Goal: Task Accomplishment & Management: Use online tool/utility

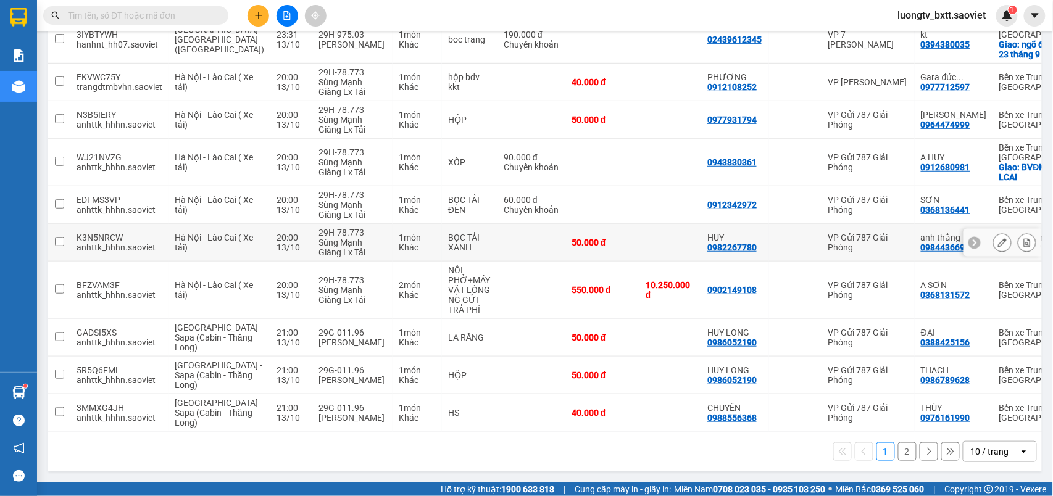
scroll to position [228, 0]
click at [898, 452] on button "2" at bounding box center [907, 452] width 19 height 19
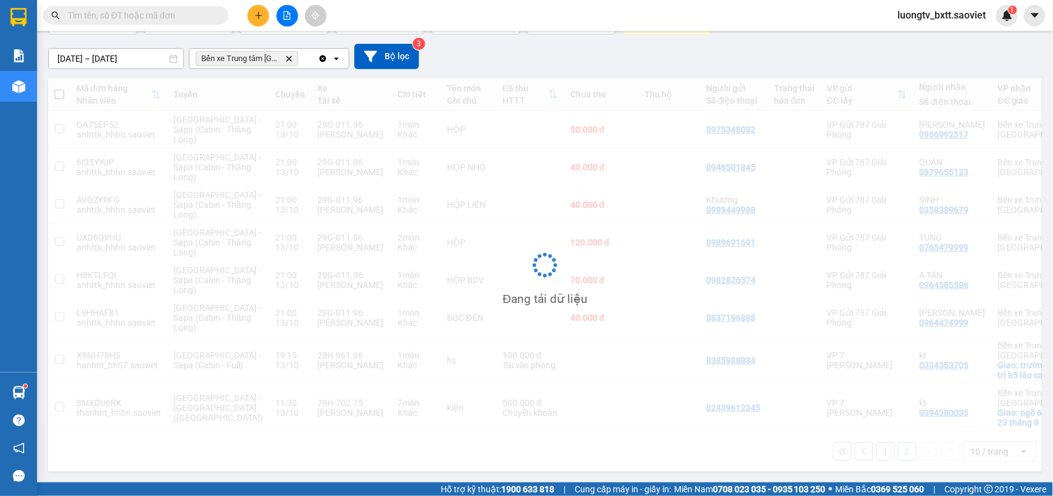
scroll to position [163, 0]
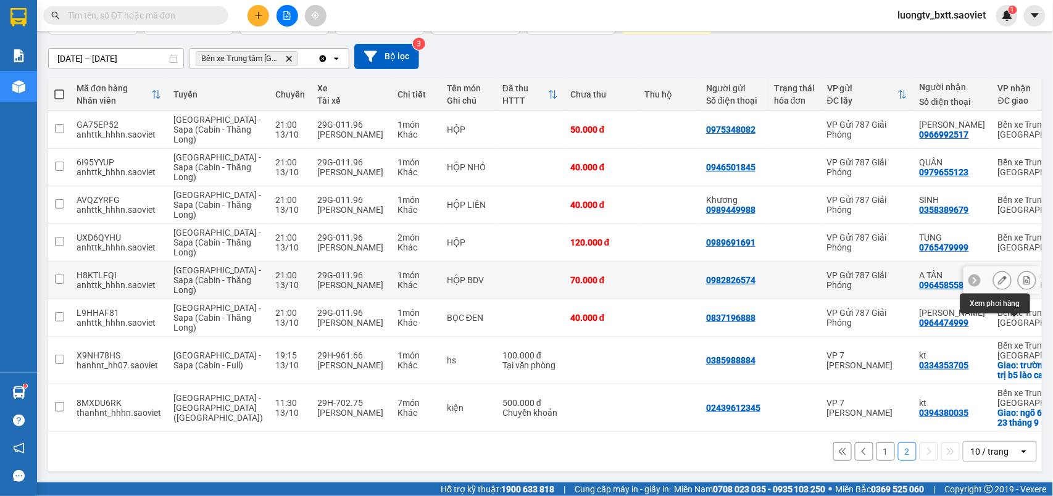
click at [1023, 276] on icon at bounding box center [1027, 280] width 9 height 9
click at [1013, 257] on main "ver 1.8.147 Kho gửi Trên xe Kho nhận Hàng đã giao Chuyến 6 chuyến Đơn hàng 18 đ…" at bounding box center [526, 241] width 1053 height 483
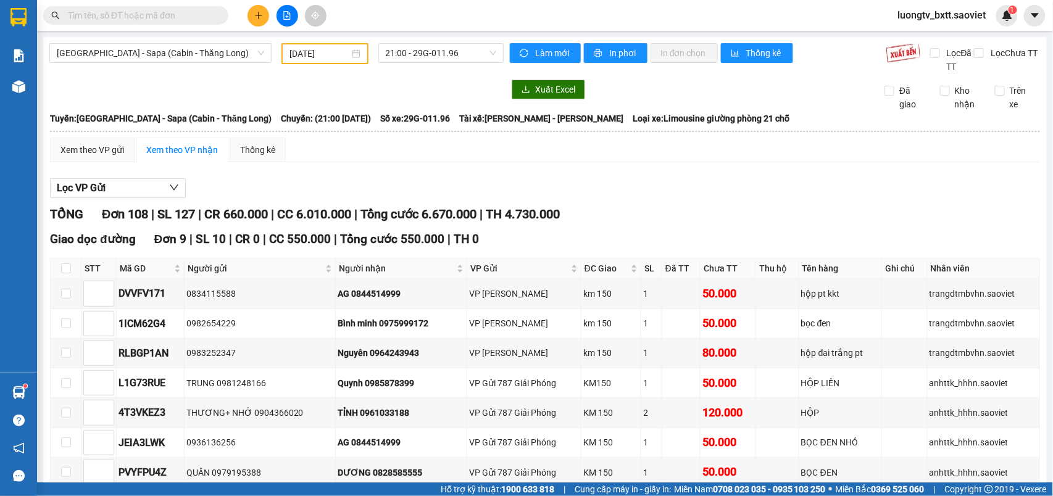
click at [847, 180] on div "Lọc VP Gửi" at bounding box center [545, 188] width 990 height 20
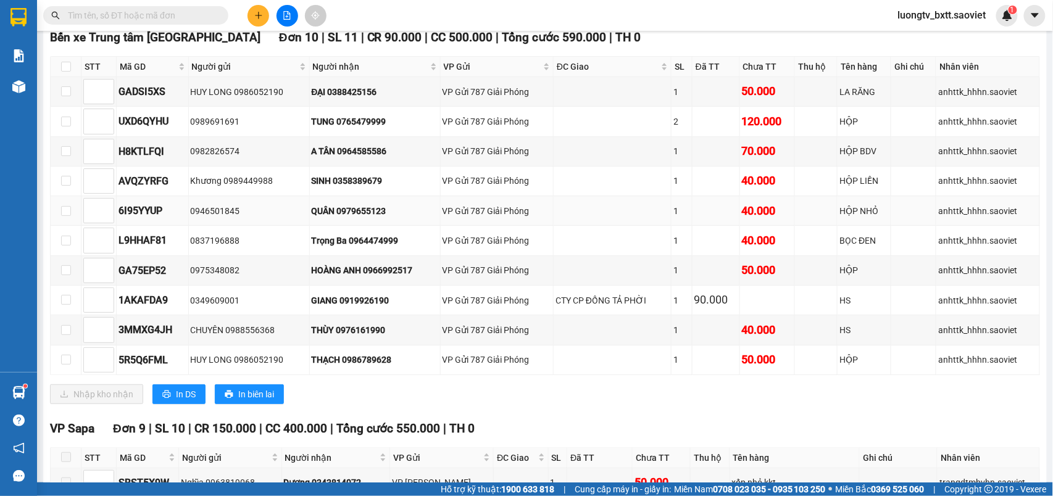
scroll to position [2880, 0]
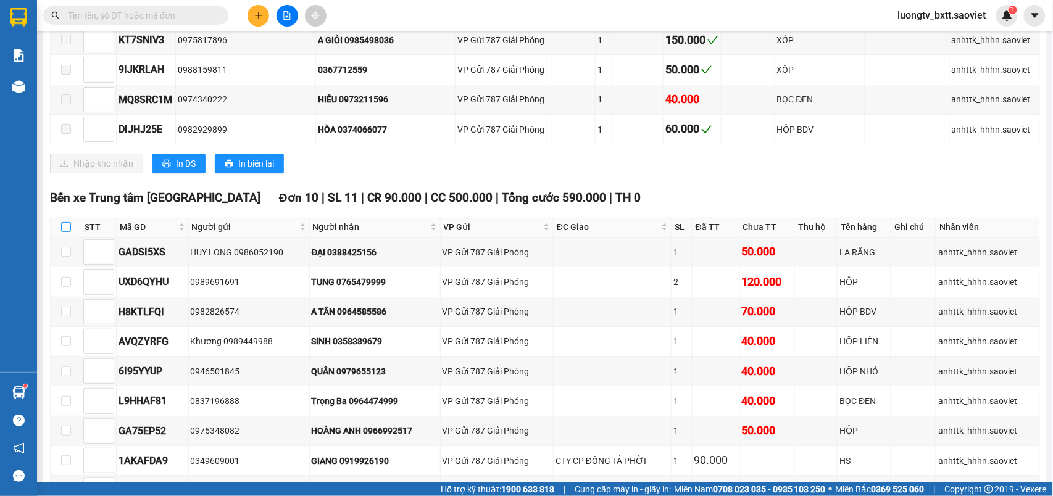
click at [68, 232] on input "checkbox" at bounding box center [66, 227] width 10 height 10
checkbox input "true"
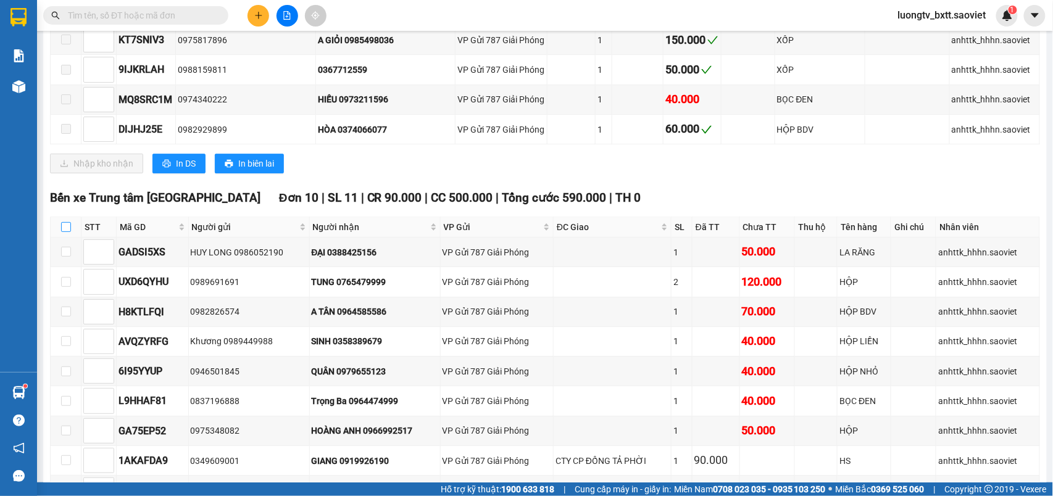
checkbox input "true"
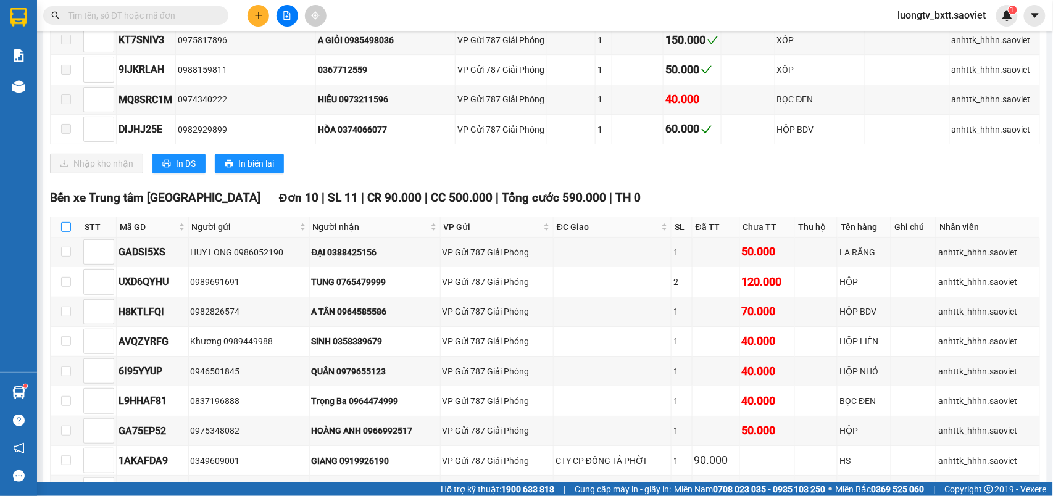
checkbox input "true"
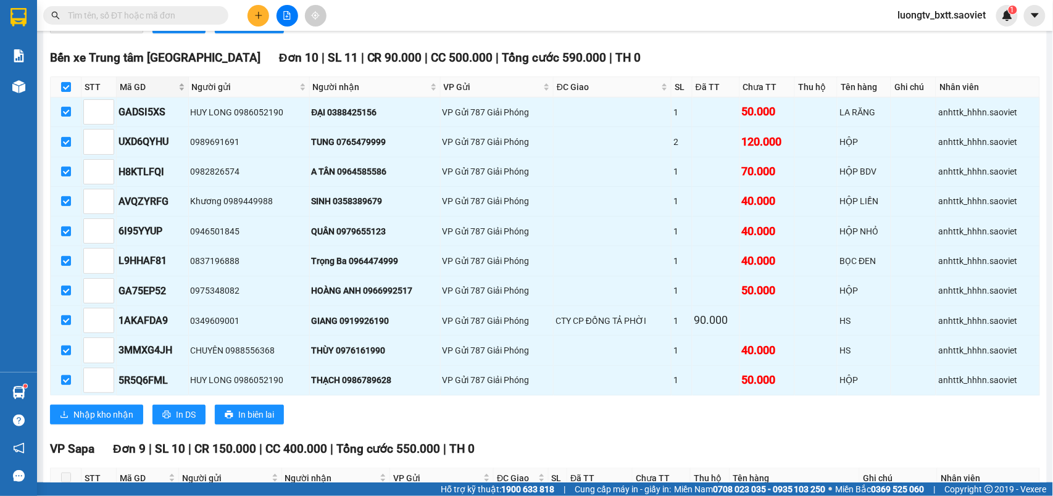
scroll to position [3291, 0]
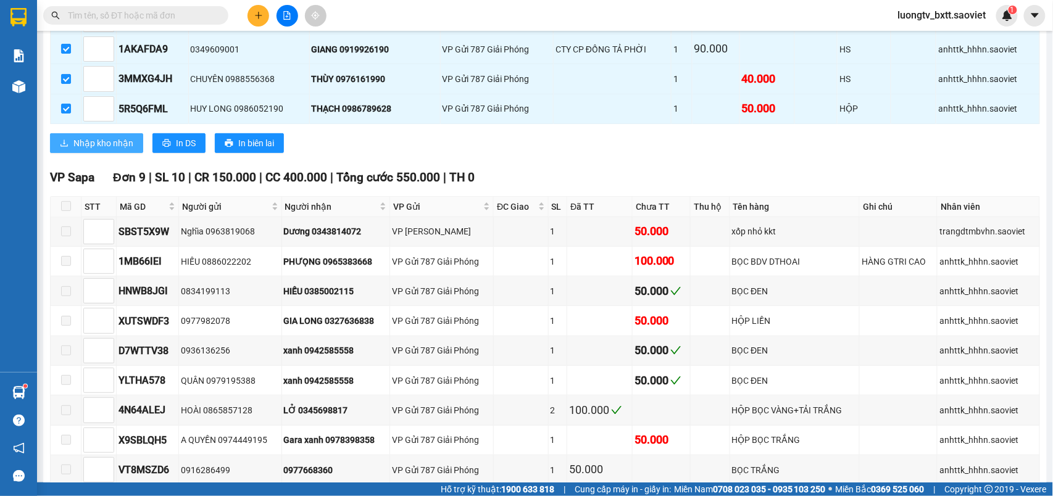
click at [117, 150] on span "Nhập kho nhận" at bounding box center [103, 143] width 60 height 14
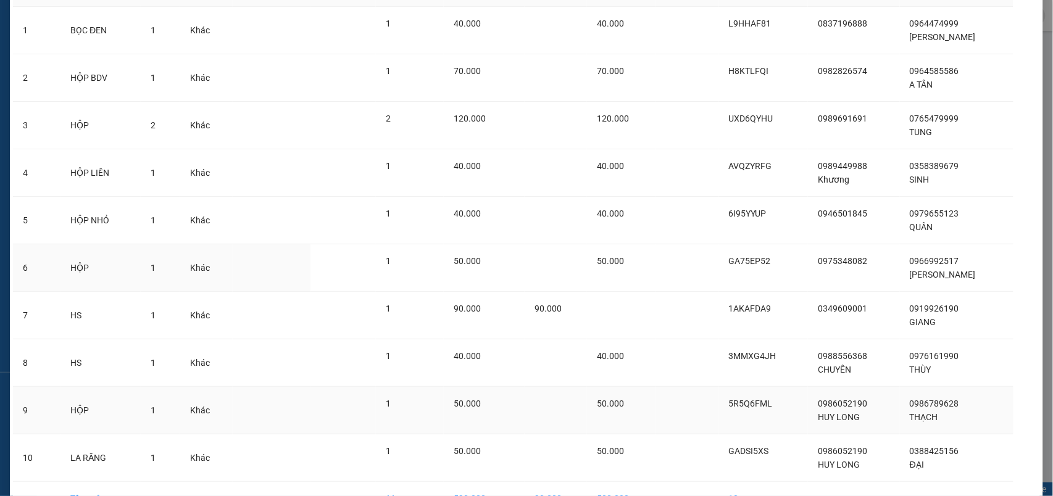
scroll to position [175, 0]
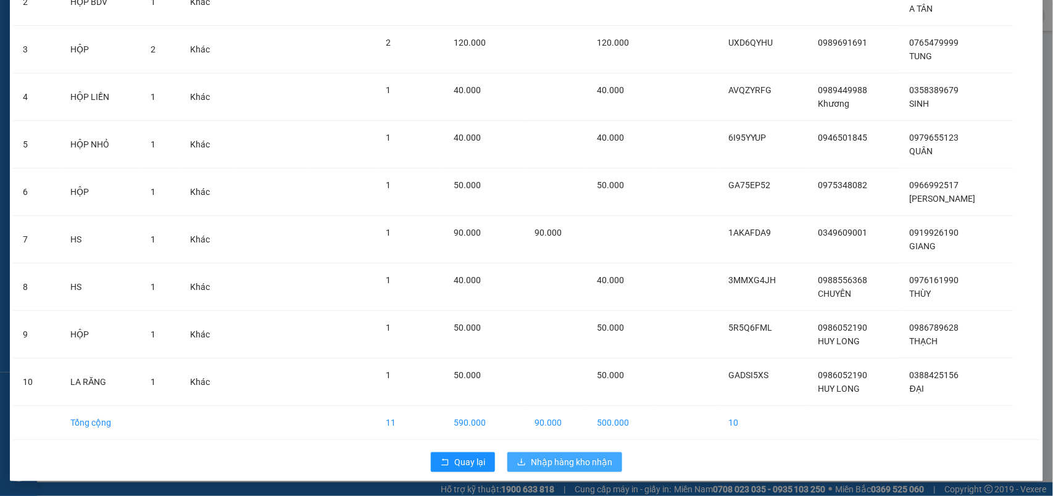
click at [539, 459] on span "Nhập hàng kho nhận" at bounding box center [571, 462] width 81 height 14
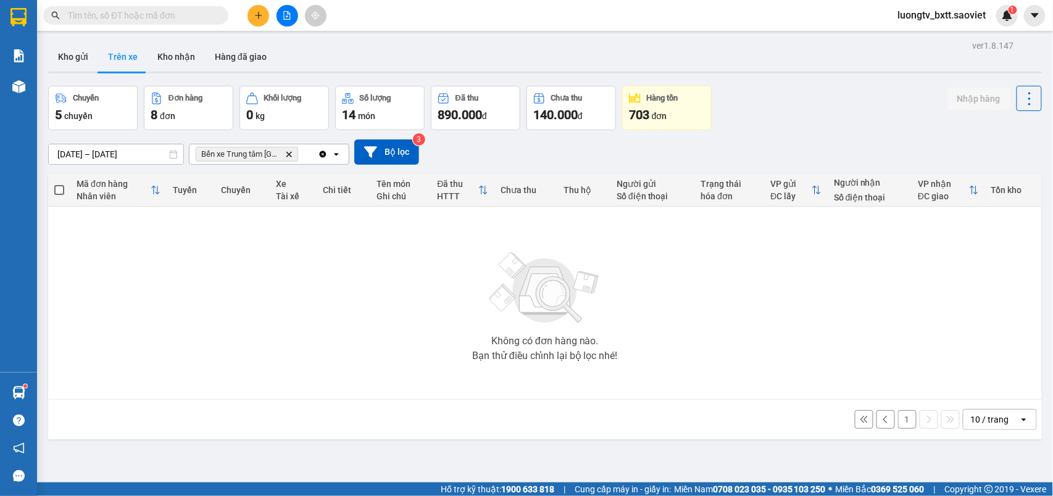
click at [898, 423] on button "1" at bounding box center [907, 419] width 19 height 19
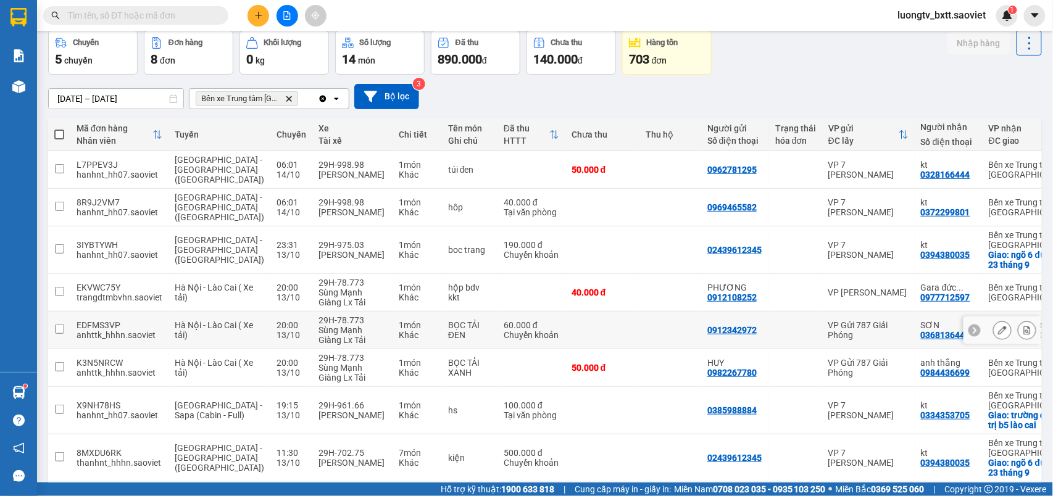
scroll to position [114, 0]
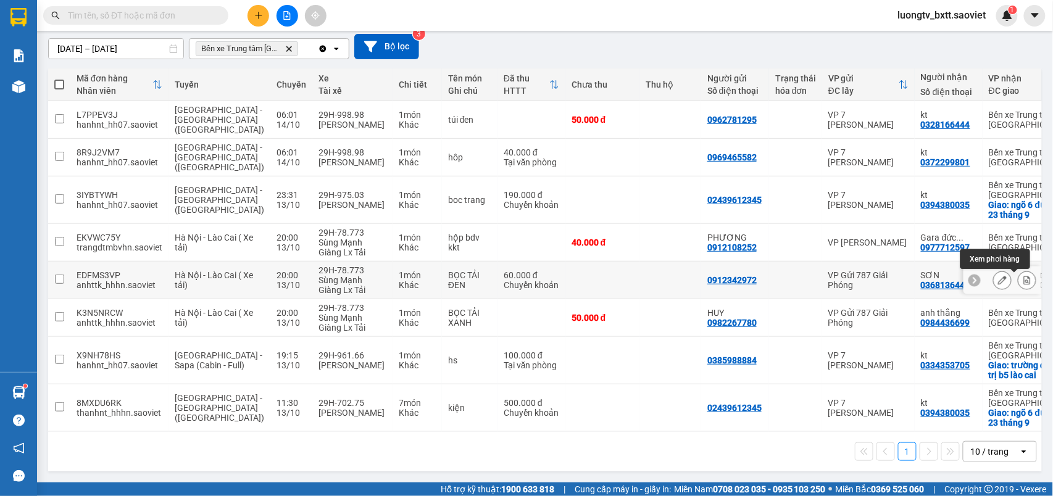
click at [1023, 276] on icon at bounding box center [1027, 280] width 9 height 9
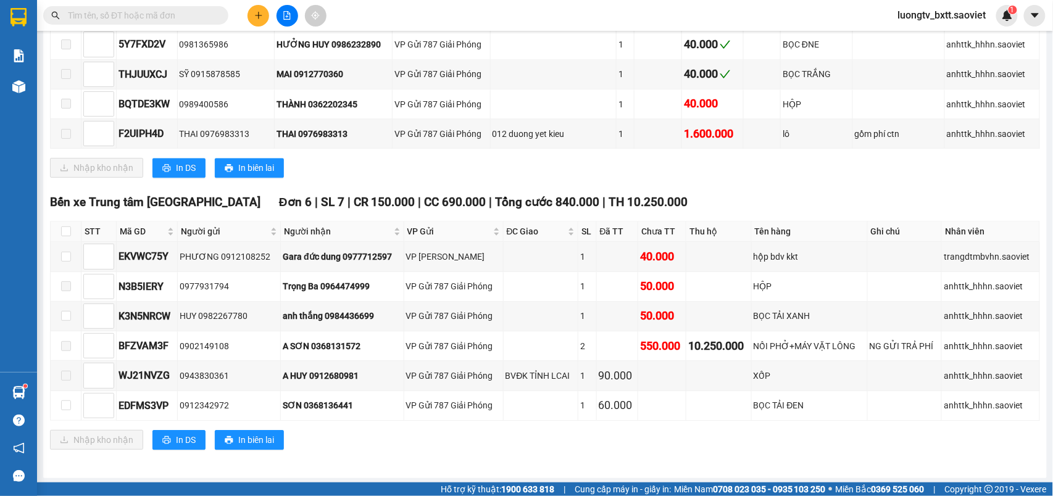
scroll to position [1021, 0]
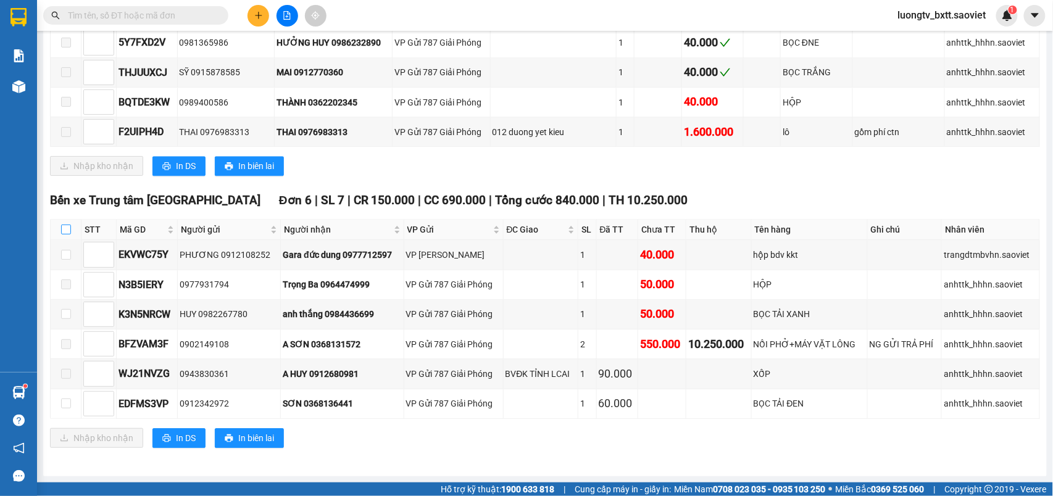
click at [64, 225] on input "checkbox" at bounding box center [66, 230] width 10 height 10
checkbox input "false"
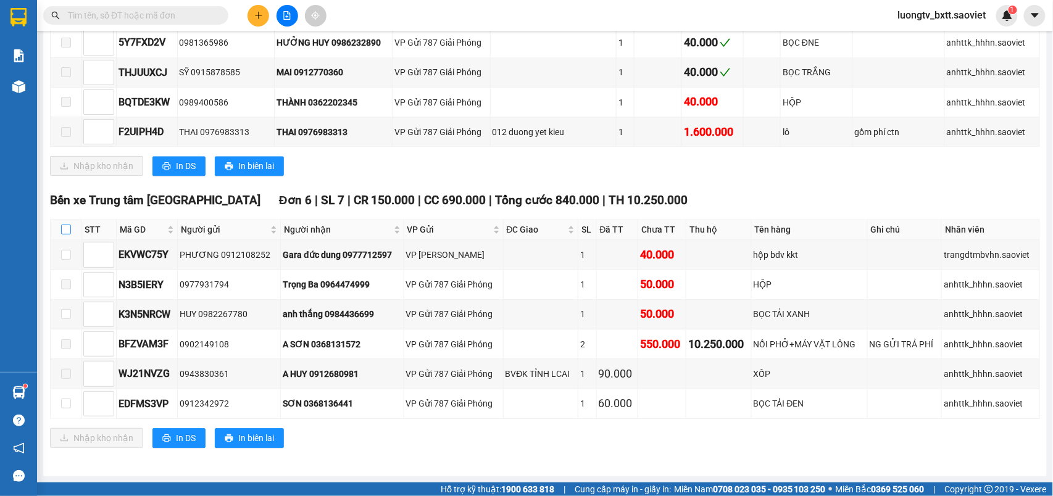
checkbox input "false"
click at [64, 225] on input "checkbox" at bounding box center [66, 230] width 10 height 10
checkbox input "true"
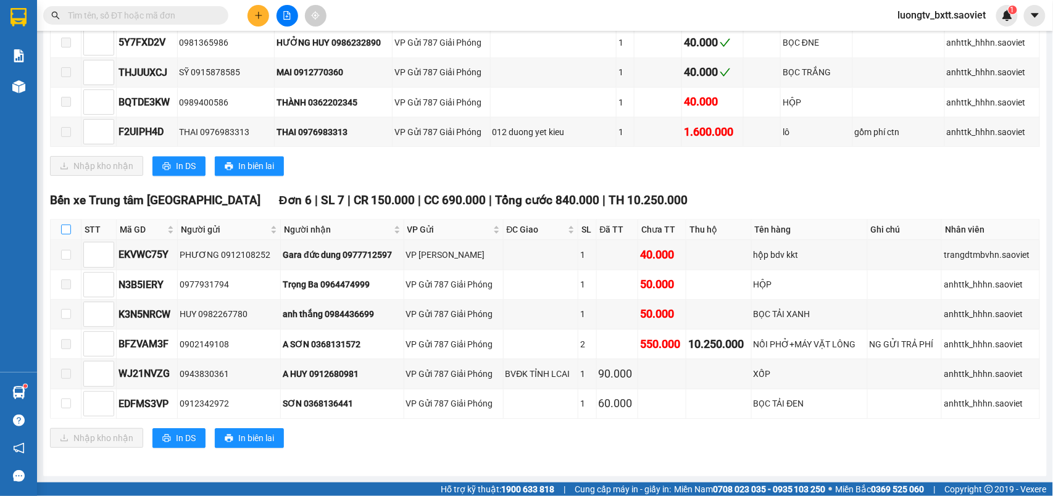
checkbox input "true"
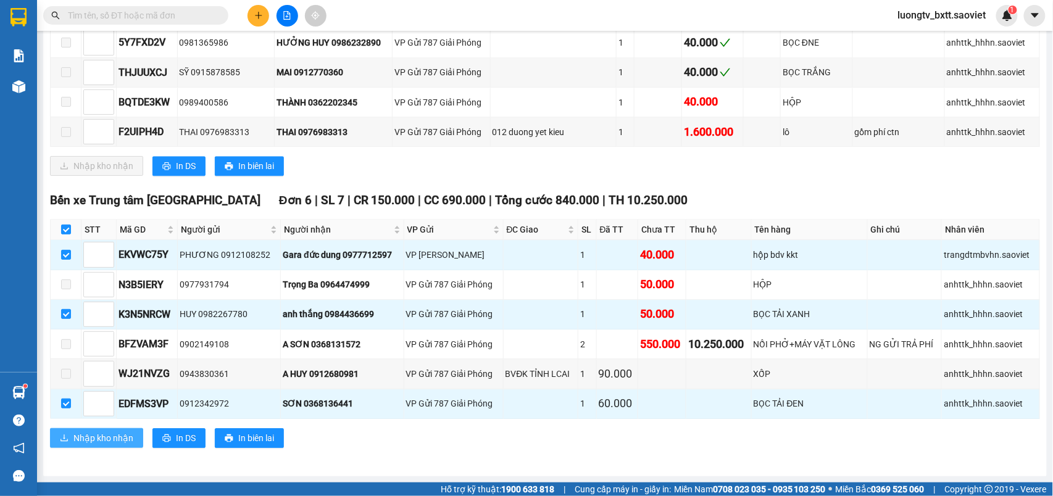
click at [98, 436] on span "Nhập kho nhận" at bounding box center [103, 438] width 60 height 14
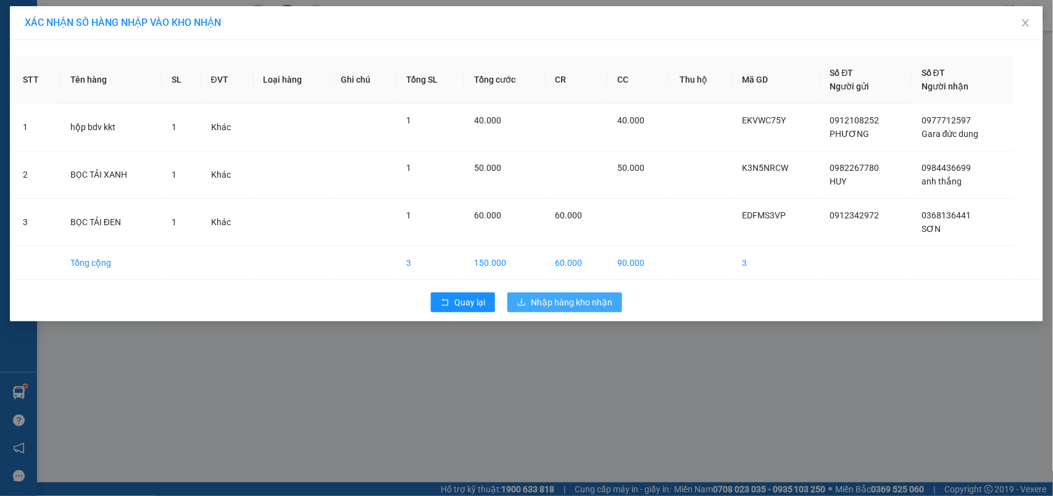
click at [548, 309] on span "Nhập hàng kho nhận" at bounding box center [571, 303] width 81 height 14
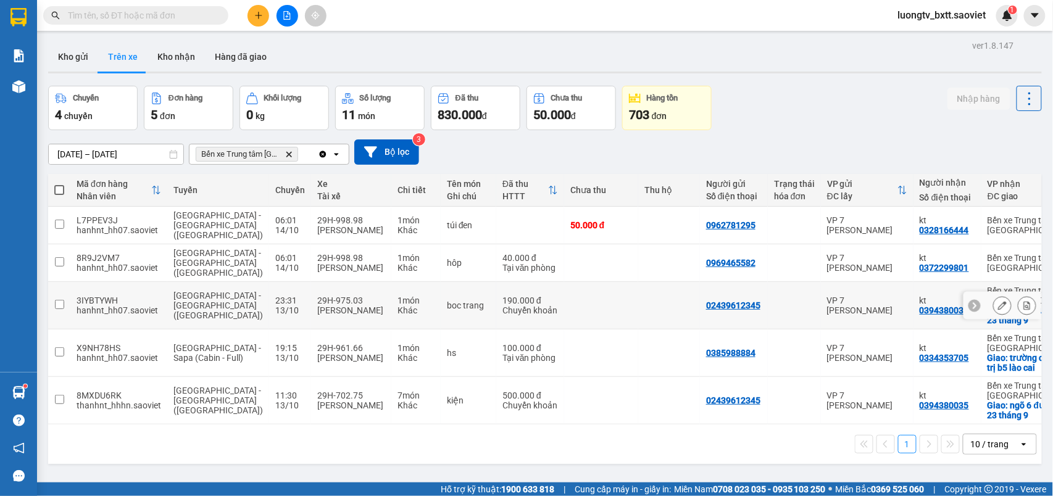
click at [564, 306] on td at bounding box center [601, 306] width 74 height 48
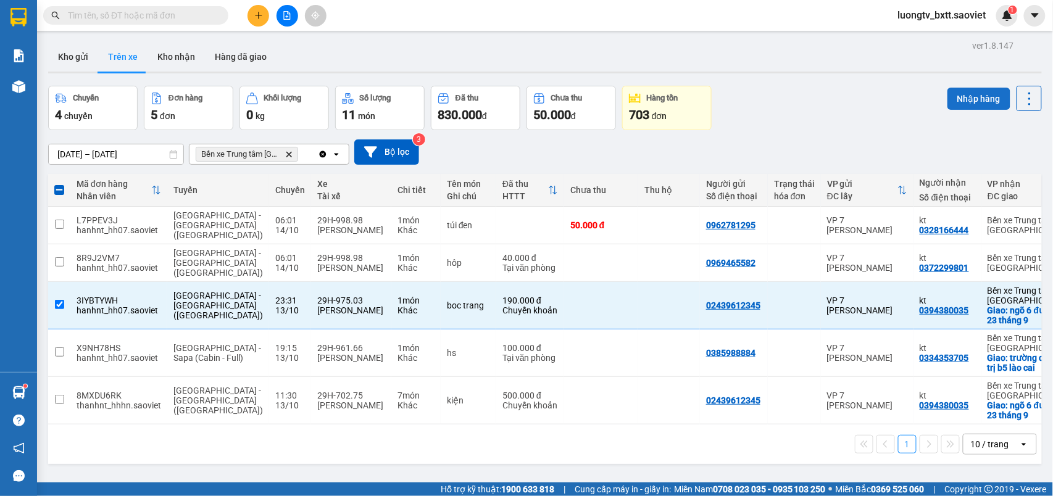
click at [962, 96] on button "Nhập hàng" at bounding box center [978, 99] width 63 height 22
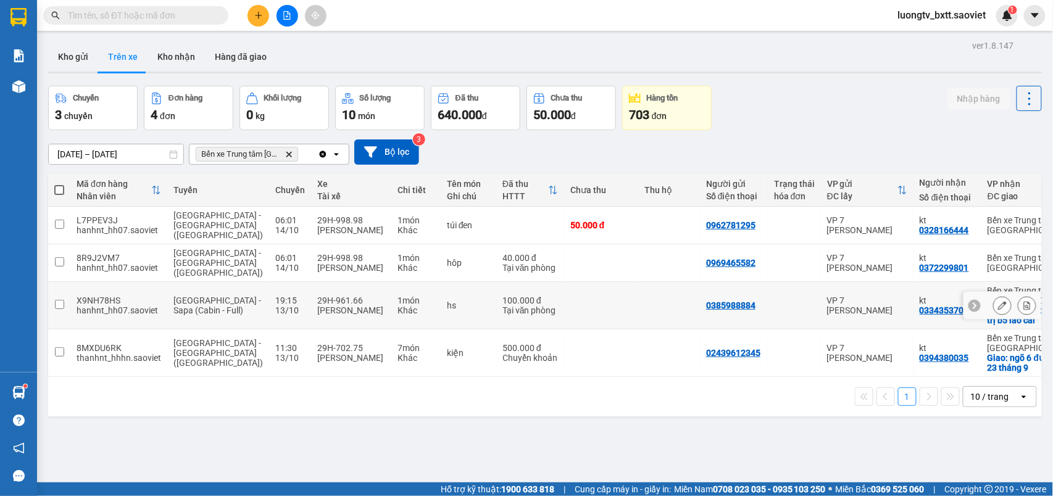
click at [568, 293] on td at bounding box center [601, 306] width 74 height 48
click at [588, 301] on td at bounding box center [601, 306] width 74 height 48
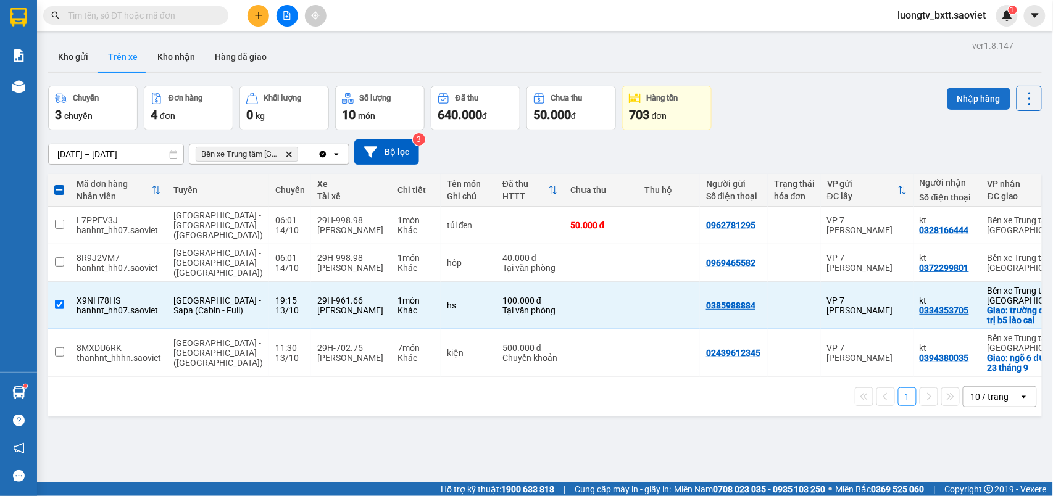
click at [971, 99] on button "Nhập hàng" at bounding box center [978, 99] width 63 height 22
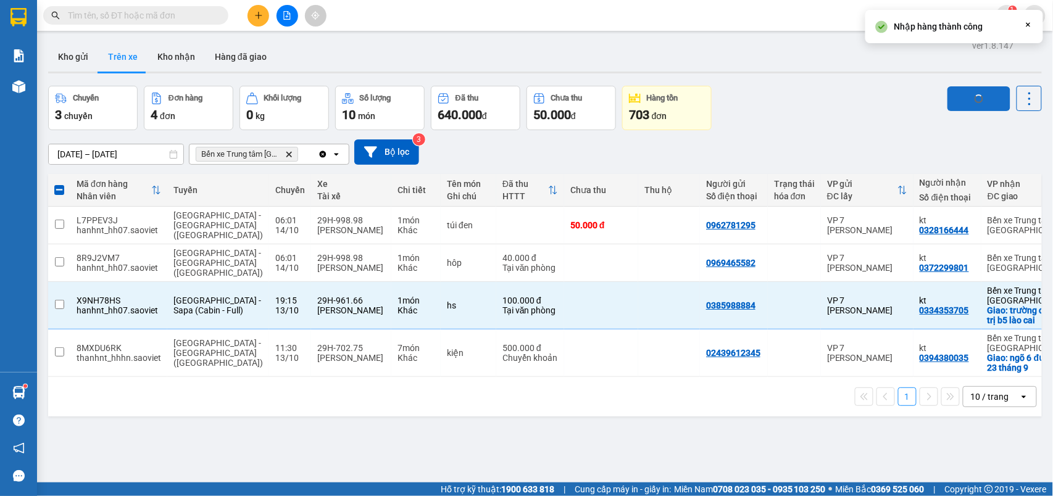
checkbox input "false"
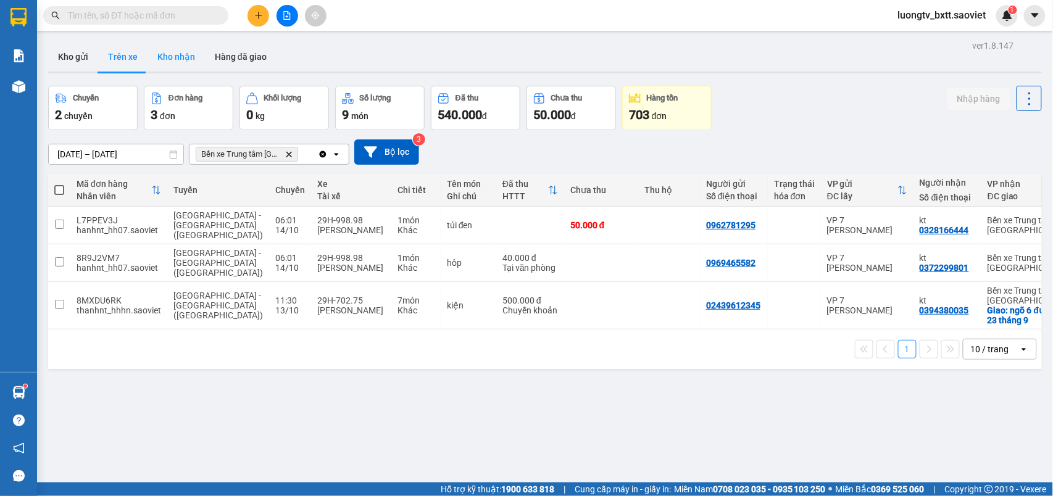
click at [172, 54] on button "Kho nhận" at bounding box center [176, 57] width 57 height 30
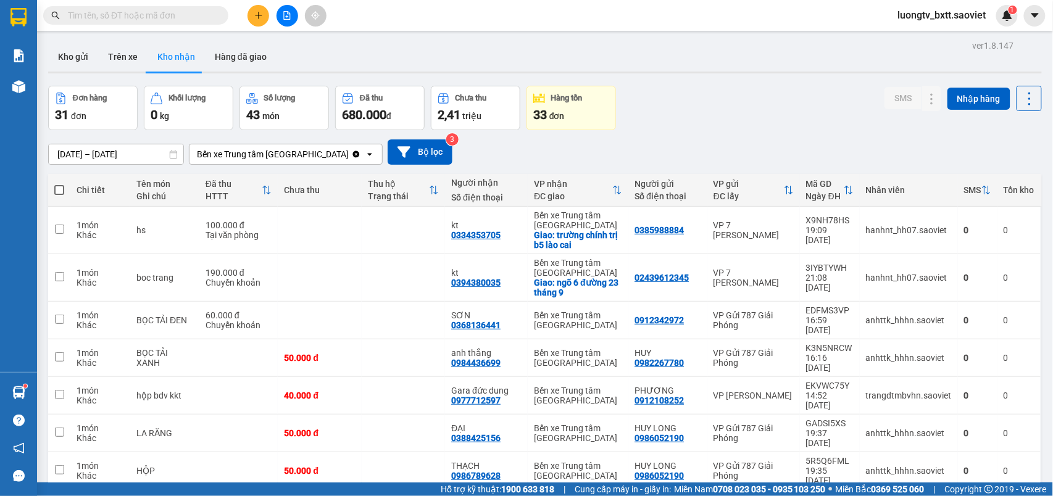
click at [55, 188] on span at bounding box center [59, 190] width 10 height 10
click at [59, 184] on input "checkbox" at bounding box center [59, 184] width 0 height 0
checkbox input "true"
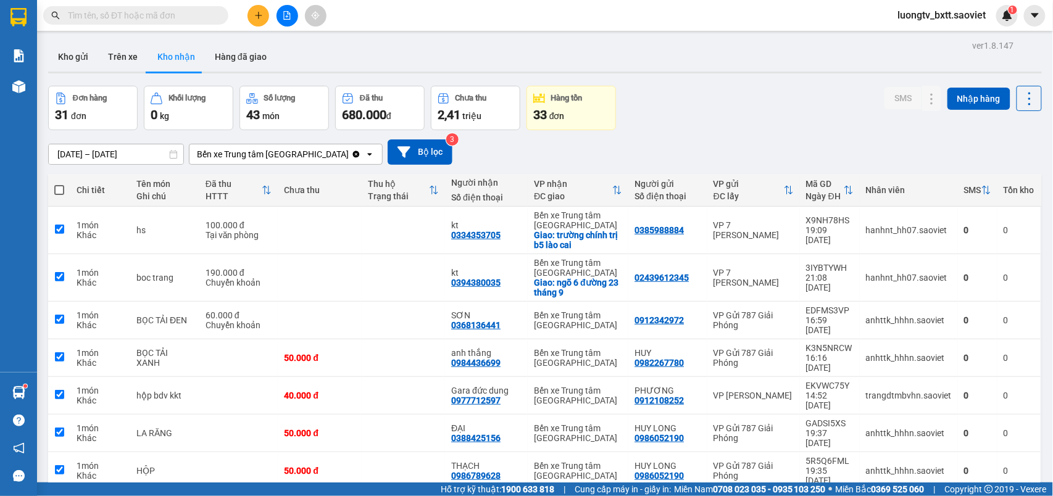
checkbox input "true"
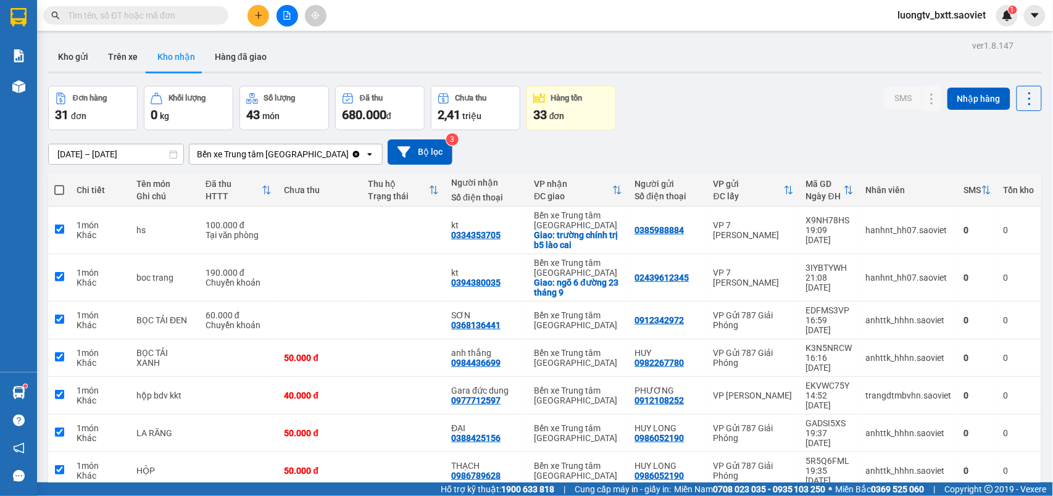
checkbox input "true"
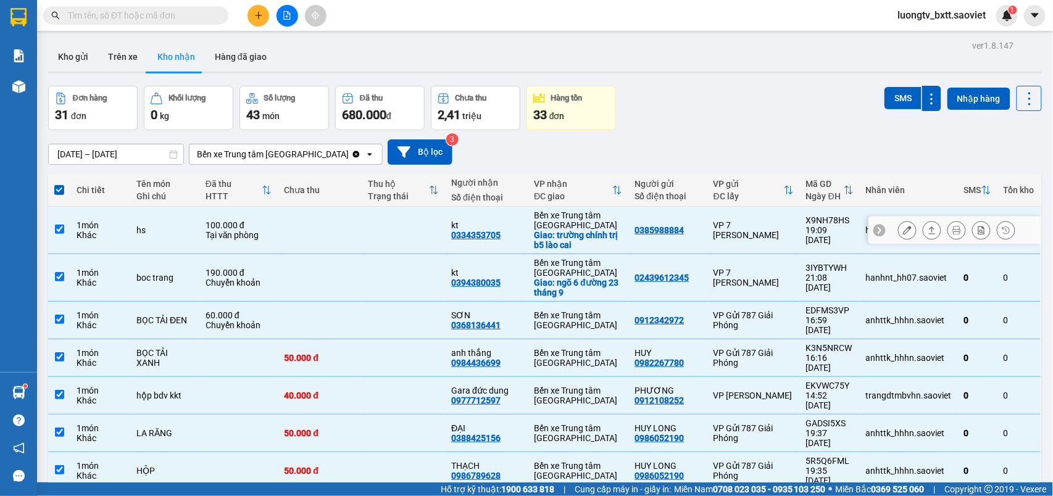
click at [352, 228] on td at bounding box center [319, 231] width 83 height 48
checkbox input "false"
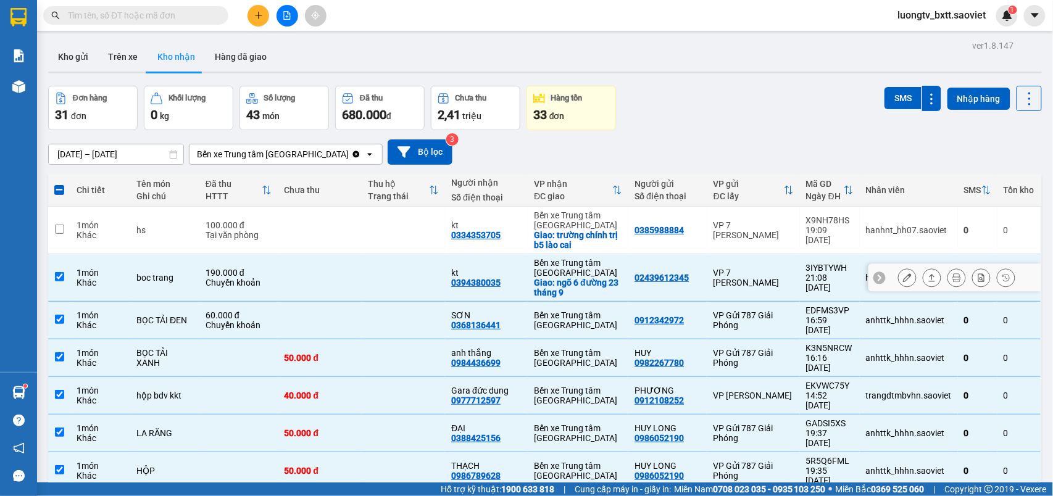
click at [347, 265] on td at bounding box center [319, 278] width 83 height 48
checkbox input "true"
click at [897, 98] on button "SMS" at bounding box center [902, 98] width 37 height 22
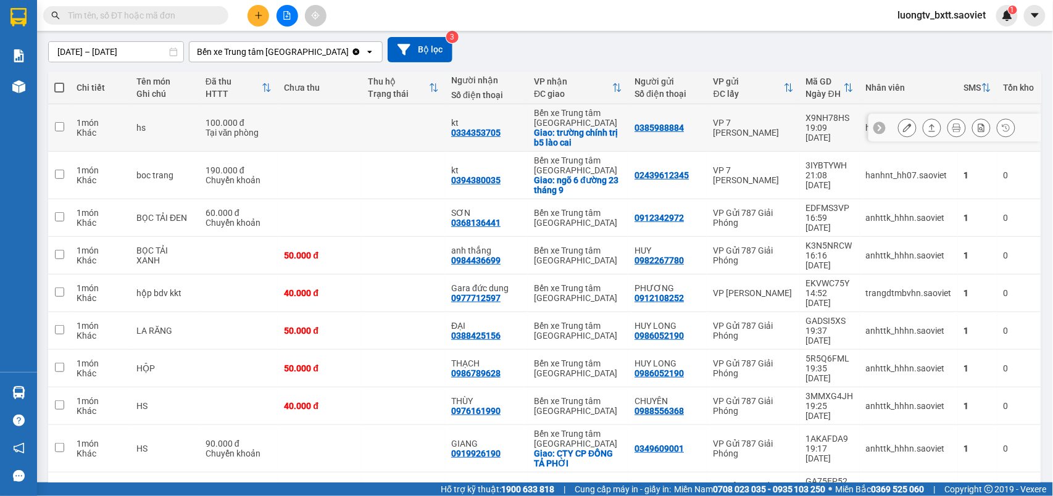
scroll to position [115, 0]
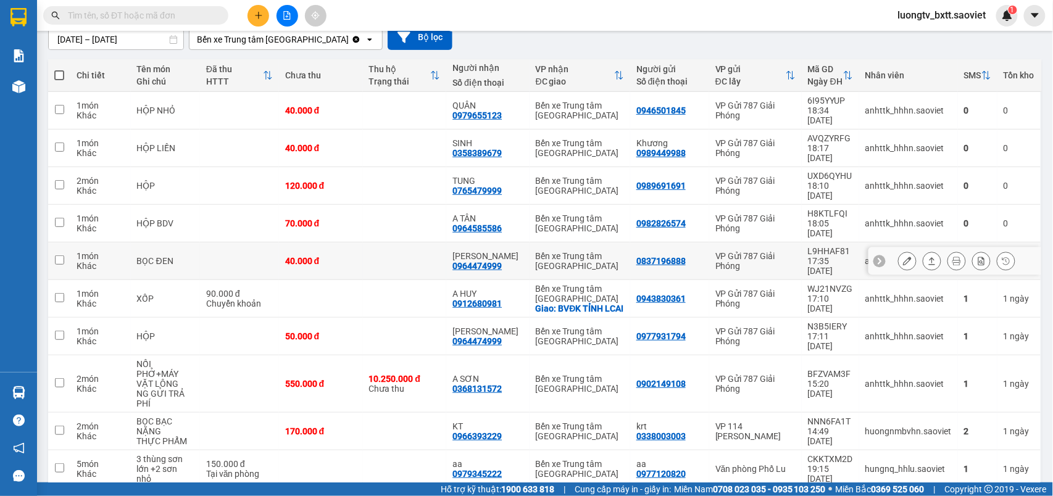
click at [395, 243] on td at bounding box center [405, 262] width 84 height 38
checkbox input "true"
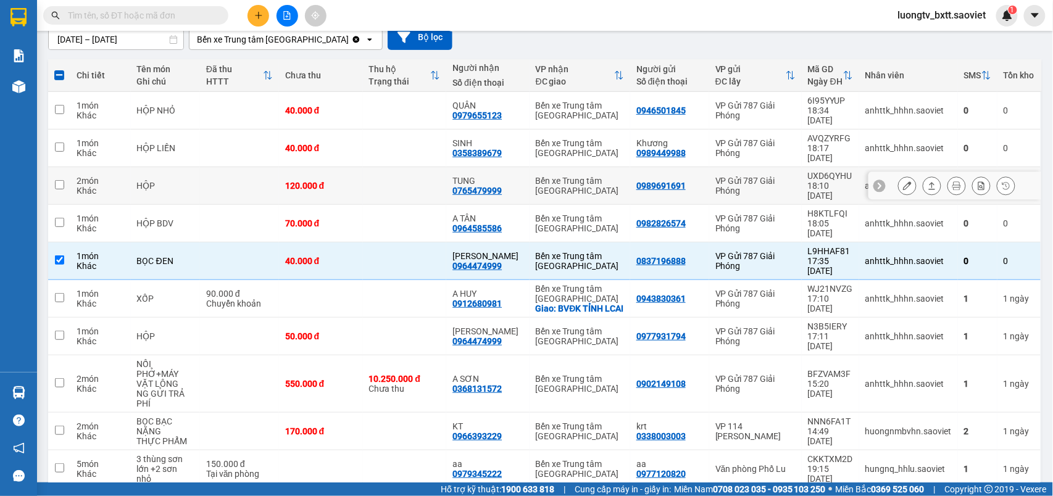
click at [394, 168] on td at bounding box center [405, 186] width 84 height 38
checkbox input "true"
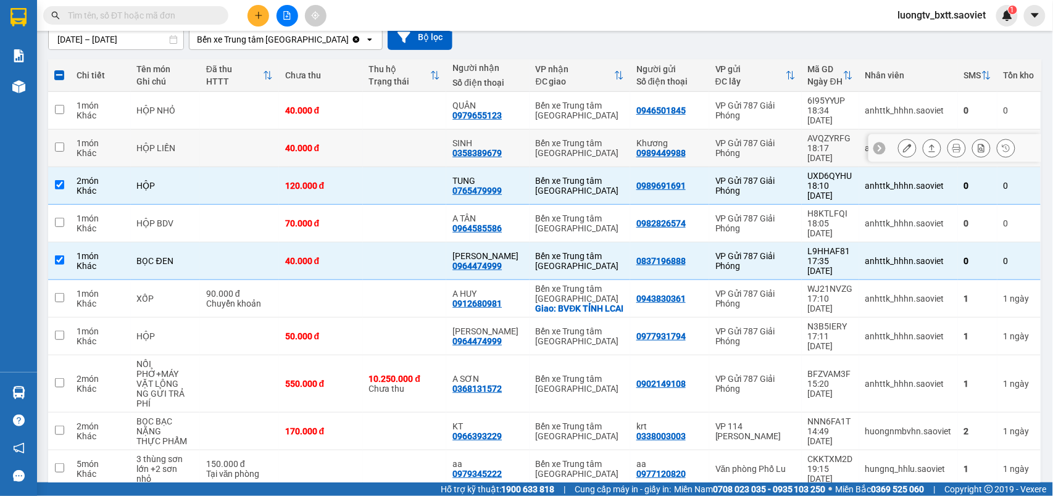
click at [399, 137] on td at bounding box center [405, 149] width 84 height 38
checkbox input "true"
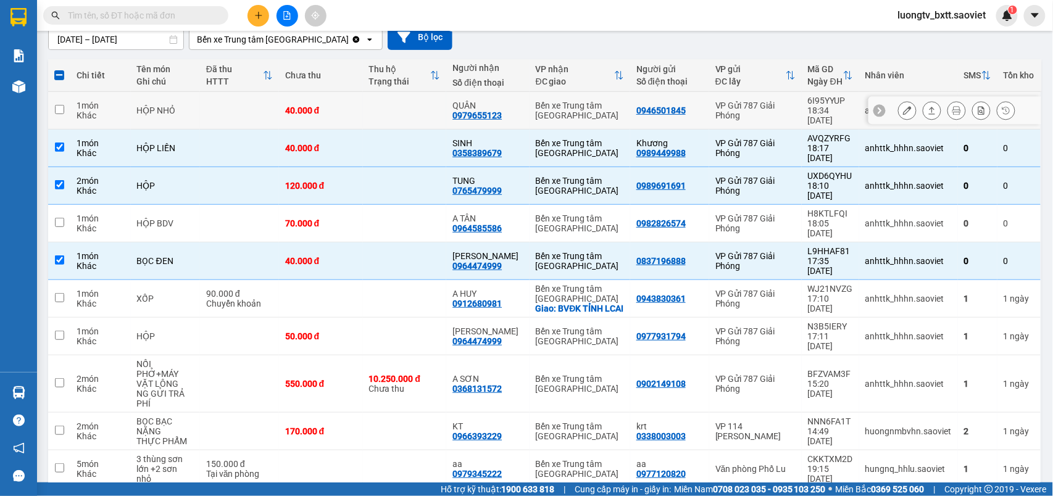
click at [408, 107] on td at bounding box center [405, 111] width 84 height 38
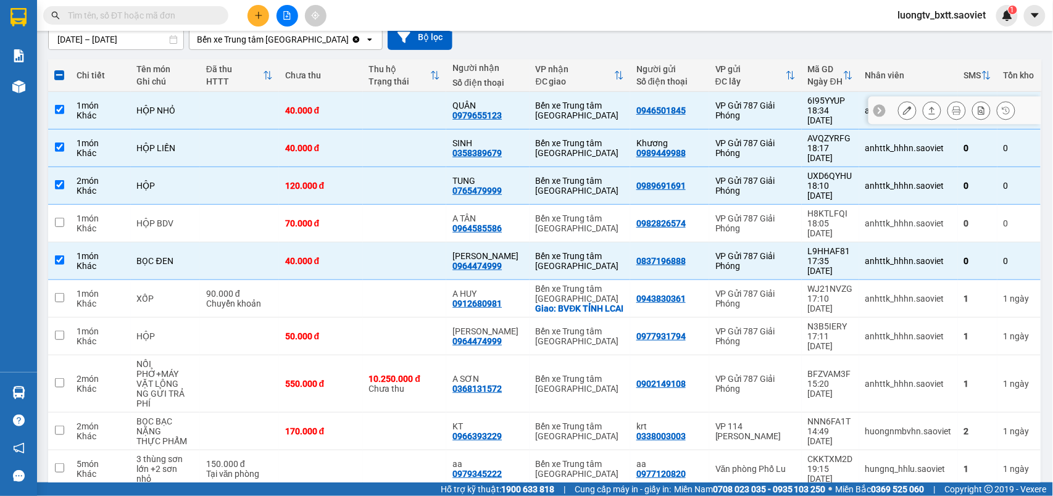
checkbox input "true"
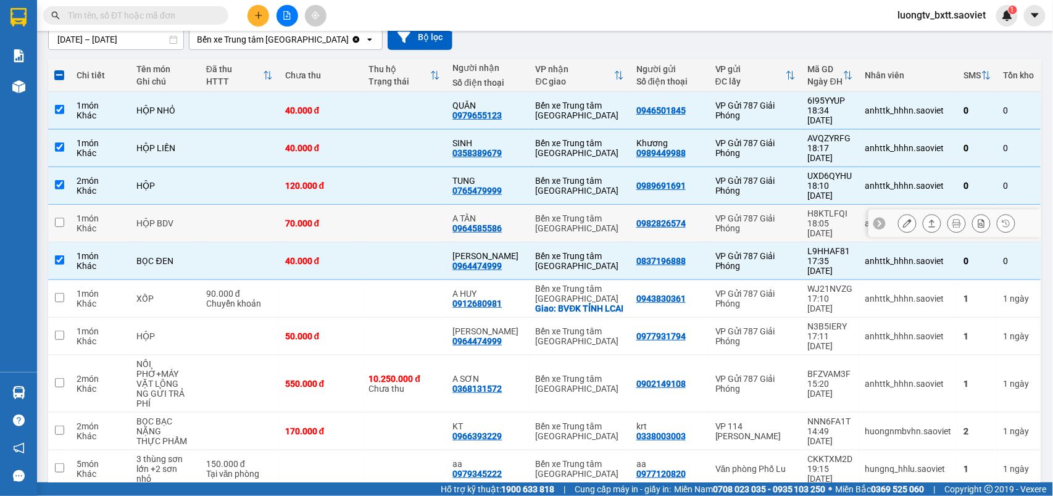
click at [354, 218] on div "70.000 đ" at bounding box center [321, 223] width 72 height 10
checkbox input "true"
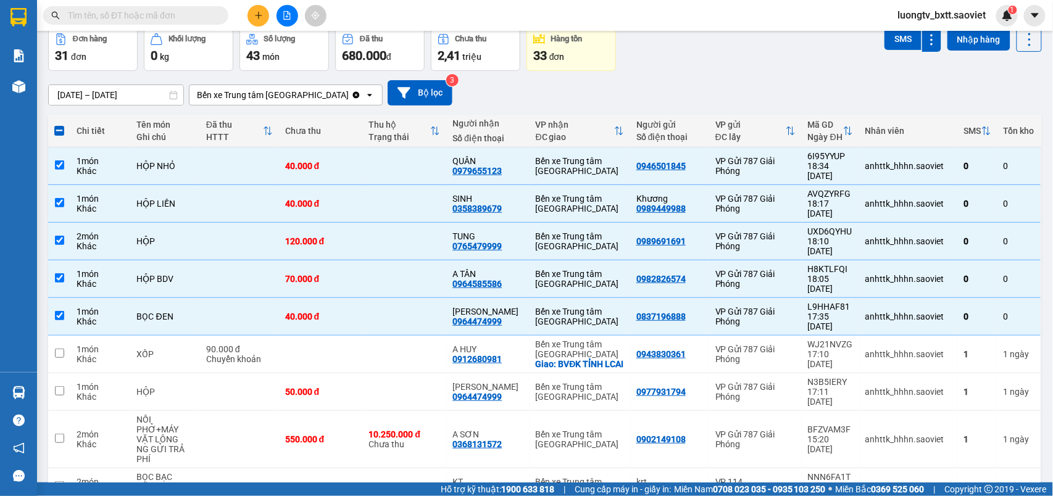
scroll to position [0, 0]
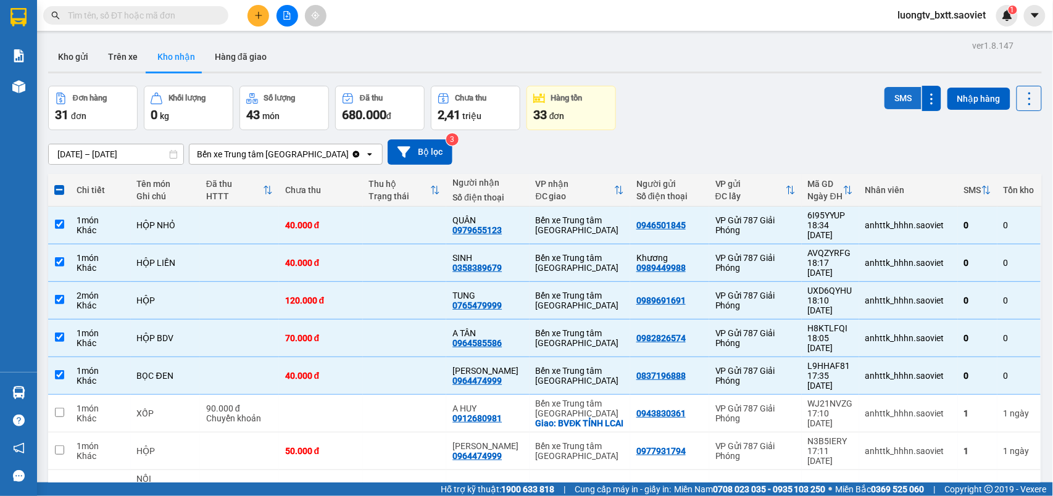
click at [884, 92] on button "SMS" at bounding box center [902, 98] width 37 height 22
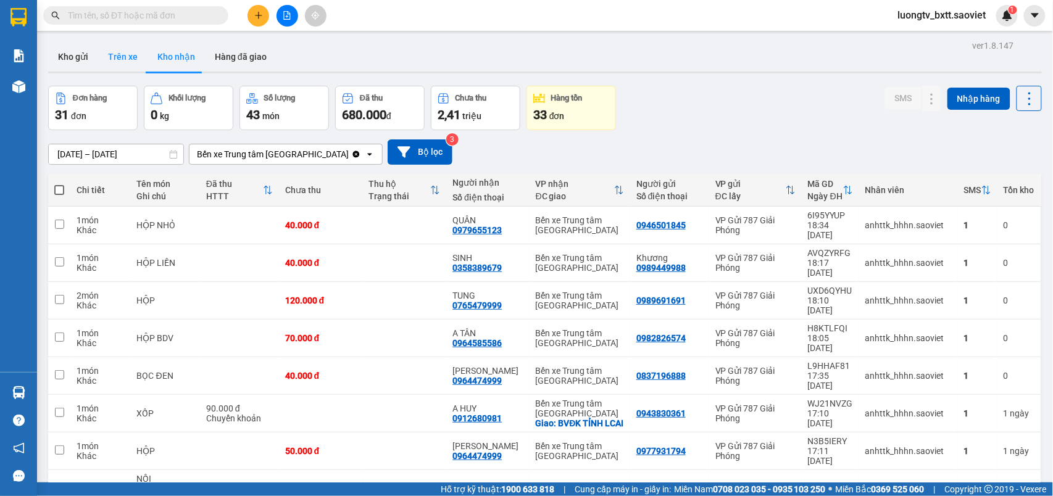
click at [121, 58] on button "Trên xe" at bounding box center [122, 57] width 49 height 30
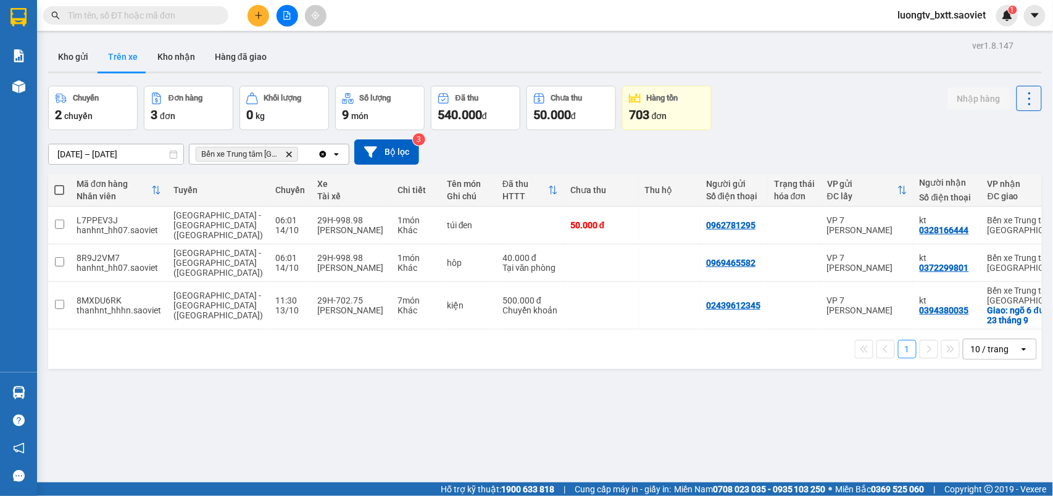
click at [807, 98] on div "Chuyến 2 chuyến Đơn hàng 3 đơn Khối lượng 0 kg Số lượng 9 món Đã thu 540.000 đ …" at bounding box center [545, 108] width 994 height 44
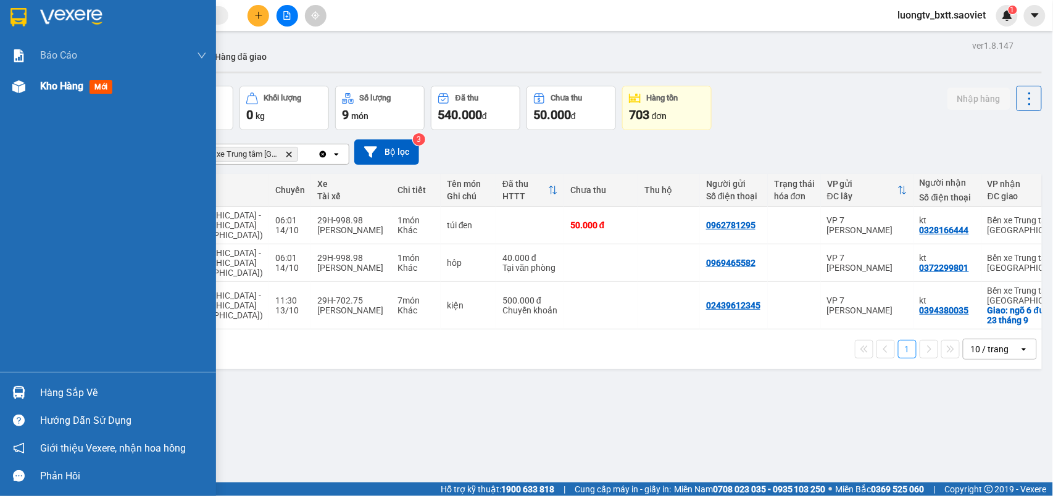
click at [47, 87] on span "Kho hàng" at bounding box center [61, 86] width 43 height 12
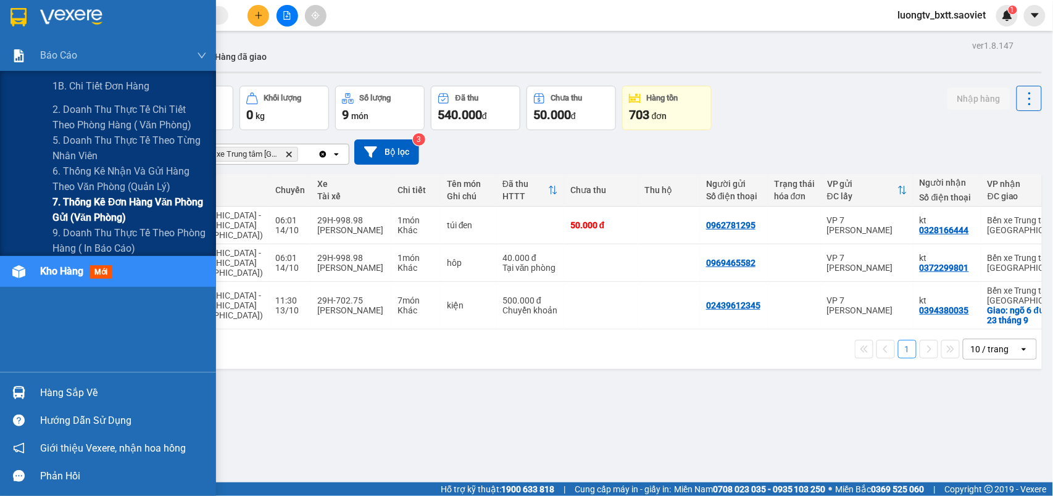
click at [70, 200] on span "7. Thống kê đơn hàng văn phòng gửi (văn phòng)" at bounding box center [129, 209] width 154 height 31
